Goal: Task Accomplishment & Management: Complete application form

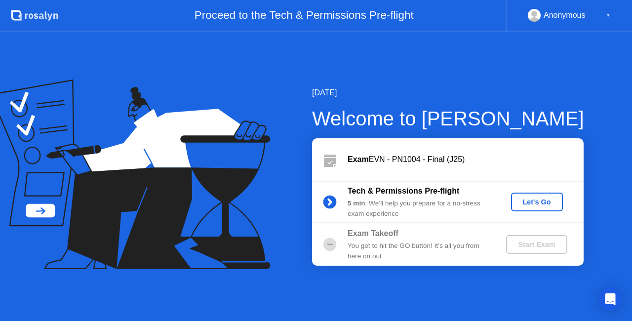
click at [533, 199] on div "Let's Go" at bounding box center [537, 202] width 44 height 8
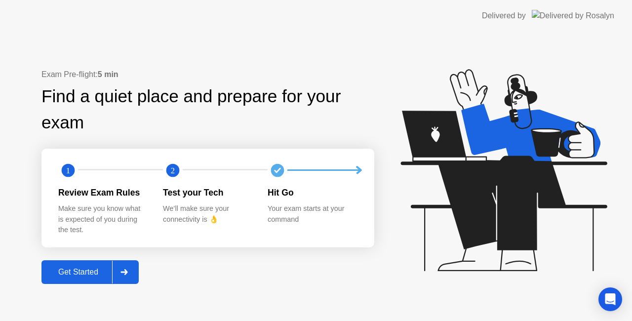
click at [121, 274] on div at bounding box center [124, 272] width 24 height 23
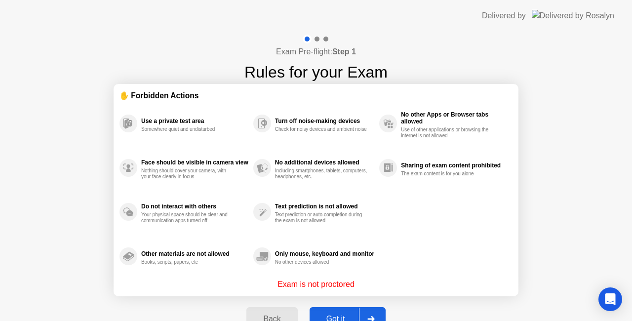
click at [333, 314] on div "Got it" at bounding box center [335, 318] width 46 height 9
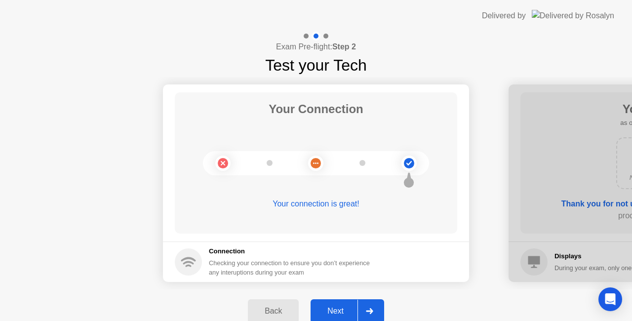
click at [368, 307] on div at bounding box center [369, 311] width 24 height 23
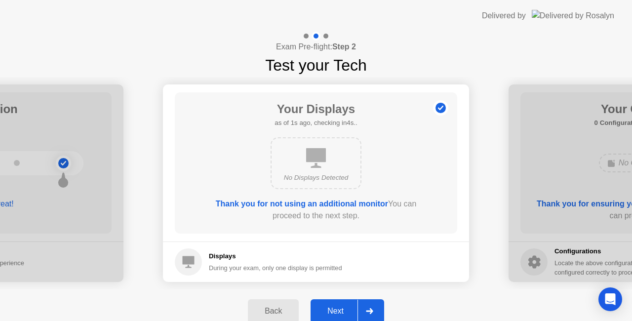
click at [368, 307] on div at bounding box center [369, 311] width 24 height 23
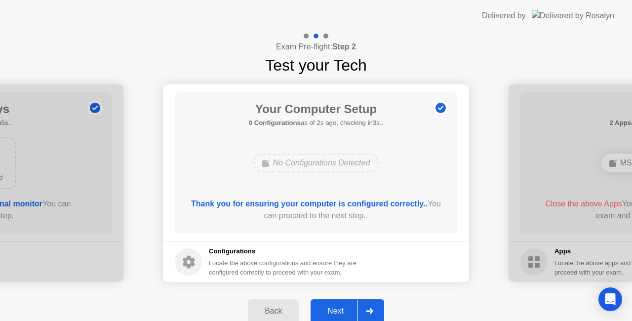
click at [368, 307] on div at bounding box center [369, 311] width 24 height 23
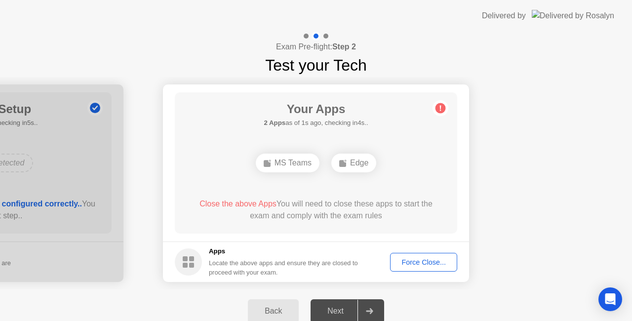
click at [410, 263] on div "Force Close..." at bounding box center [423, 262] width 60 height 8
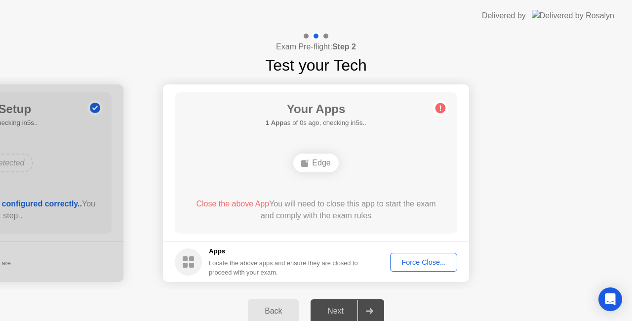
click at [417, 264] on div "Force Close..." at bounding box center [423, 262] width 60 height 8
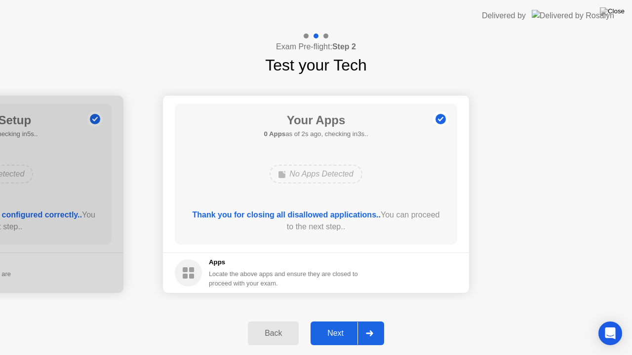
click at [327, 320] on div "Next" at bounding box center [335, 333] width 44 height 9
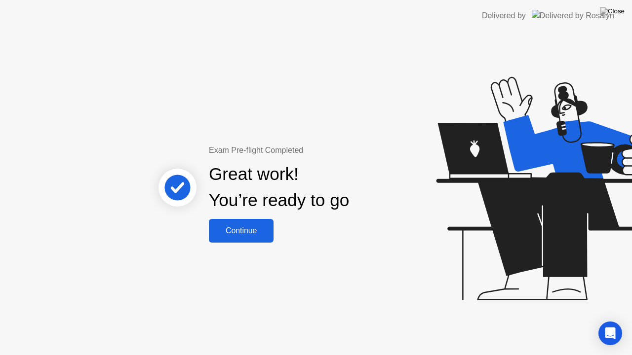
click at [249, 233] on div "Continue" at bounding box center [241, 231] width 59 height 9
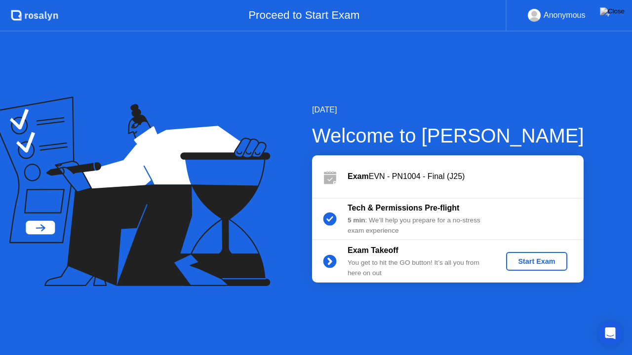
click at [553, 260] on div "Start Exam" at bounding box center [536, 262] width 53 height 8
